Goal: Transaction & Acquisition: Download file/media

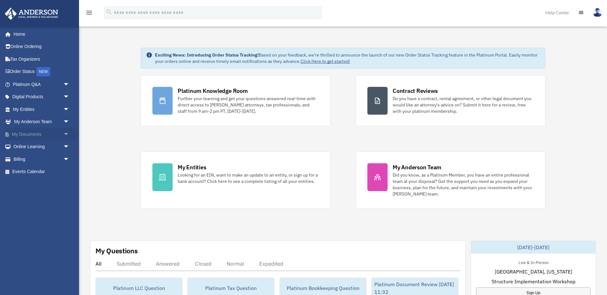
click at [64, 134] on span "arrow_drop_down" at bounding box center [69, 134] width 13 height 13
click at [25, 148] on link "Box" at bounding box center [44, 147] width 70 height 13
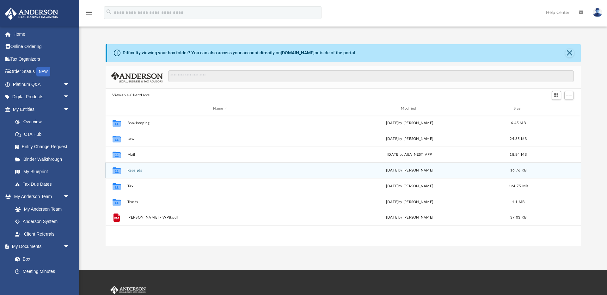
scroll to position [144, 475]
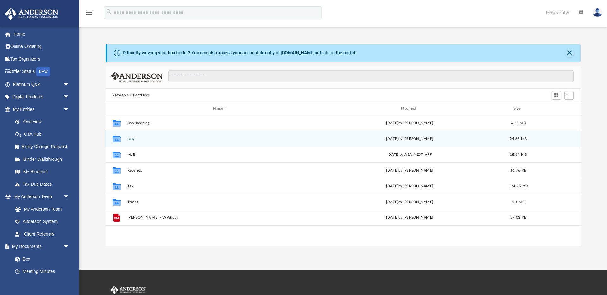
click at [130, 138] on button "Law" at bounding box center [220, 139] width 186 height 4
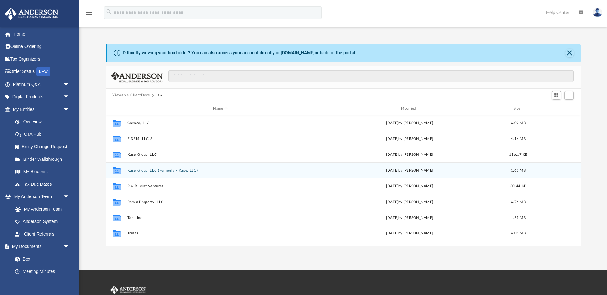
click at [148, 171] on button "Kase Group, LLC (Formerly - Kase, LLC)" at bounding box center [220, 170] width 186 height 4
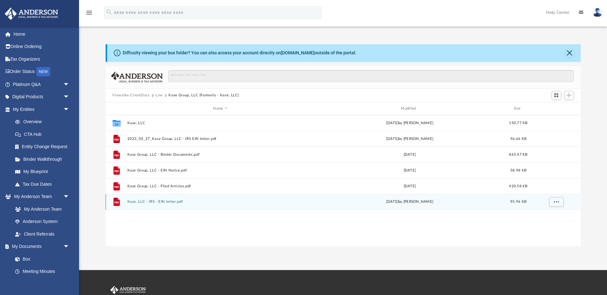
click at [147, 201] on button "Kase, LLC - IRS - EIN letter.pdf" at bounding box center [220, 202] width 186 height 4
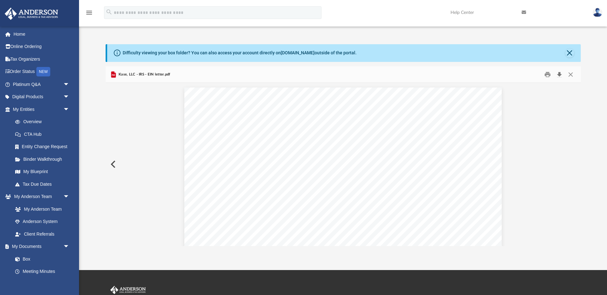
click at [559, 74] on button "Download" at bounding box center [559, 75] width 11 height 10
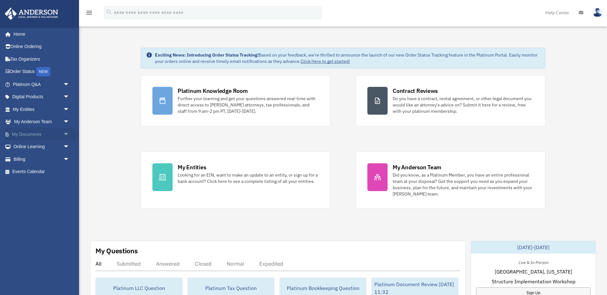
click at [69, 135] on span "arrow_drop_down" at bounding box center [69, 134] width 13 height 13
click at [22, 143] on link "Box" at bounding box center [44, 147] width 70 height 13
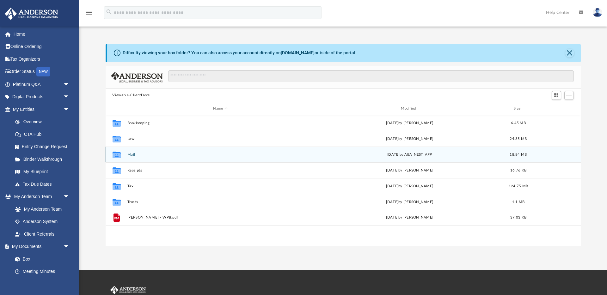
scroll to position [144, 475]
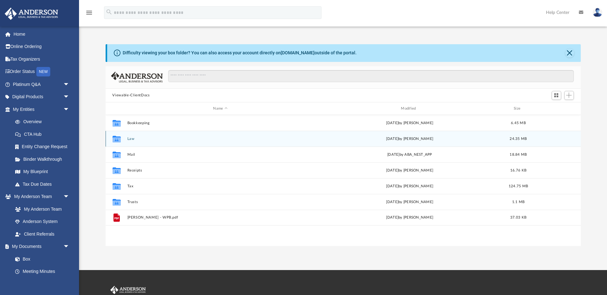
click at [130, 138] on button "Law" at bounding box center [220, 139] width 186 height 4
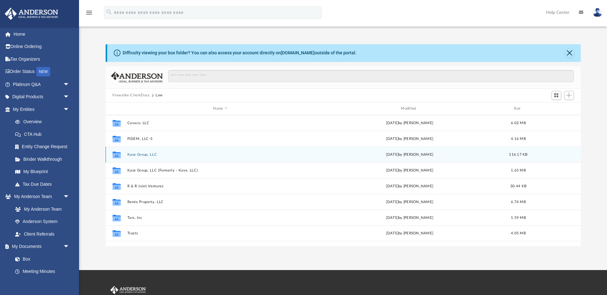
click at [139, 155] on button "Kase Group, LLC" at bounding box center [220, 155] width 186 height 4
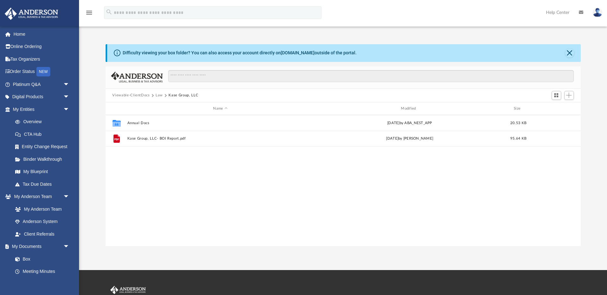
click at [158, 94] on button "Law" at bounding box center [158, 96] width 7 height 6
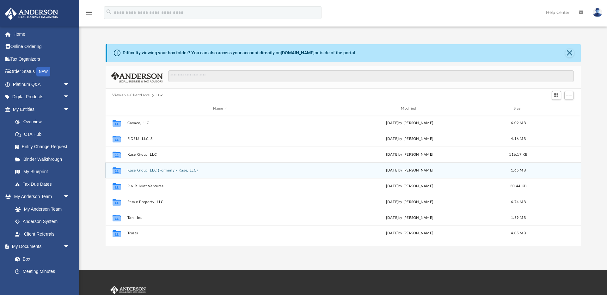
click at [146, 172] on button "Kase Group, LLC (Formerly - Kase, LLC)" at bounding box center [220, 170] width 186 height 4
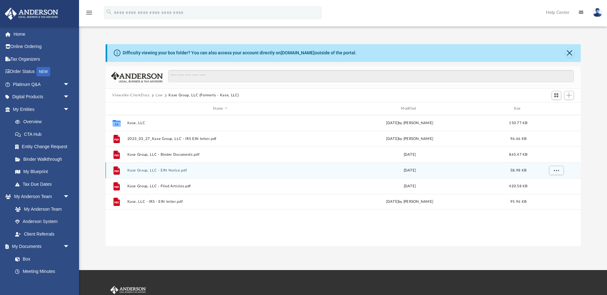
click at [146, 172] on button "Kase Group, LLC - EIN Notice.pdf" at bounding box center [220, 170] width 186 height 4
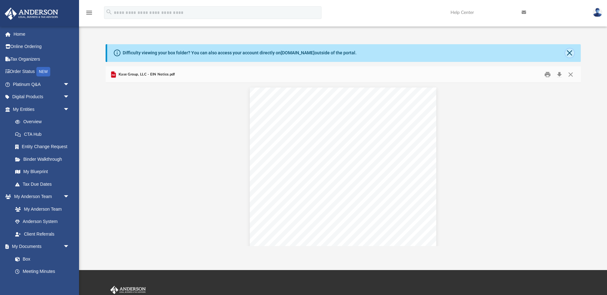
click at [569, 53] on button "Close" at bounding box center [569, 53] width 9 height 9
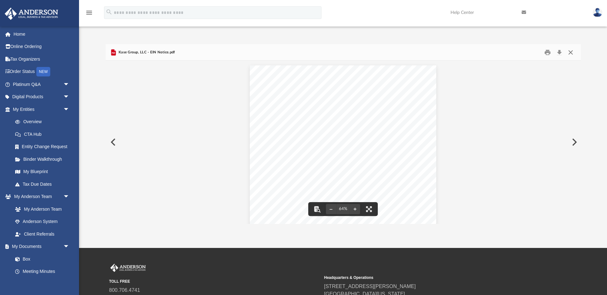
click at [570, 52] on button "Close" at bounding box center [570, 52] width 11 height 10
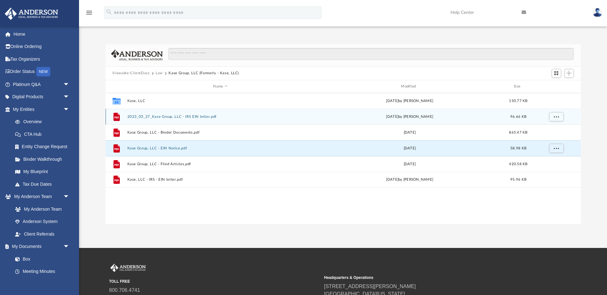
click at [181, 117] on button "2023_03_27_Kase Group, LLC - IRS EIN letter.pdf" at bounding box center [220, 117] width 186 height 4
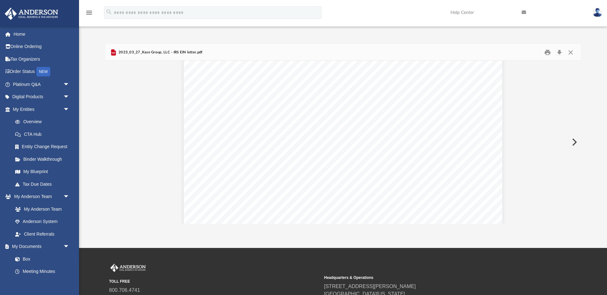
scroll to position [0, 0]
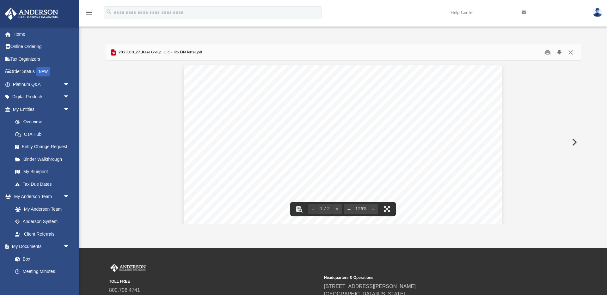
click at [558, 53] on button "Download" at bounding box center [559, 52] width 11 height 10
